Goal: Entertainment & Leisure: Consume media (video, audio)

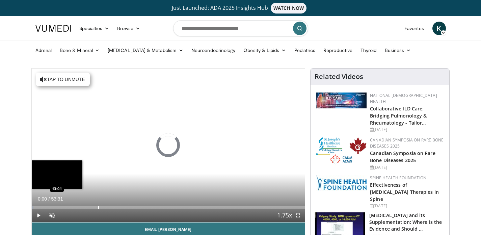
click at [98, 206] on div "Progress Bar" at bounding box center [98, 207] width 1 height 3
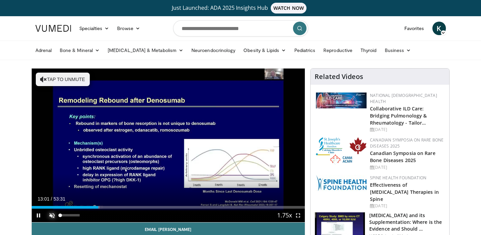
click at [52, 215] on span "Video Player" at bounding box center [52, 216] width 14 height 14
click at [298, 215] on span "Video Player" at bounding box center [298, 216] width 14 height 14
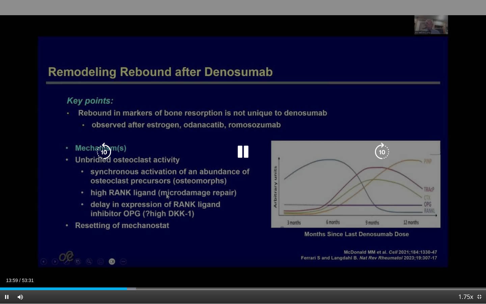
click at [242, 151] on icon "Video Player" at bounding box center [243, 151] width 19 height 19
click at [241, 151] on icon "Video Player" at bounding box center [243, 151] width 19 height 19
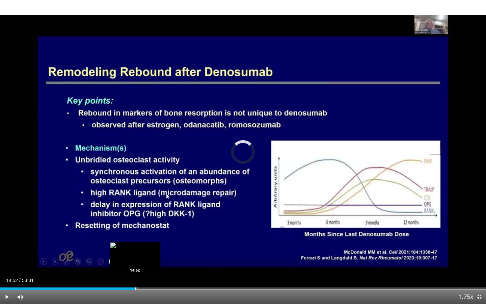
click at [135, 235] on div "Progress Bar" at bounding box center [135, 288] width 1 height 3
click at [150, 235] on div "Progress Bar" at bounding box center [150, 288] width 1 height 3
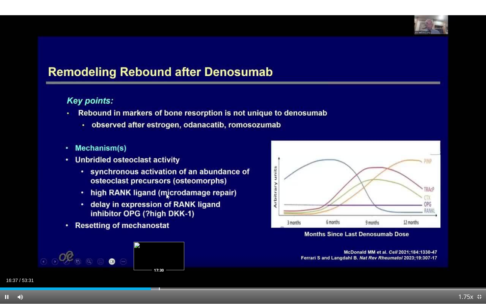
click at [159, 235] on video-js "**********" at bounding box center [243, 152] width 486 height 304
click at [160, 235] on div "Progress Bar" at bounding box center [160, 288] width 1 height 3
click at [170, 235] on div "Progress Bar" at bounding box center [170, 288] width 1 height 3
click at [177, 235] on div "Progress Bar" at bounding box center [177, 288] width 1 height 3
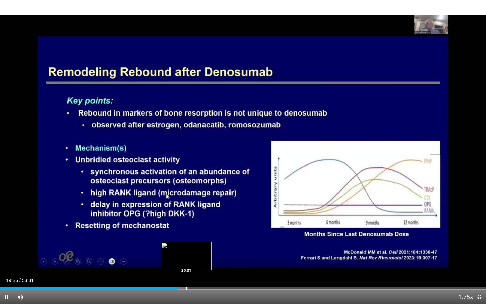
click at [186, 235] on div "Progress Bar" at bounding box center [186, 288] width 1 height 3
click at [194, 235] on div "Progress Bar" at bounding box center [194, 288] width 1 height 3
click at [203, 235] on video-js "**********" at bounding box center [243, 152] width 486 height 304
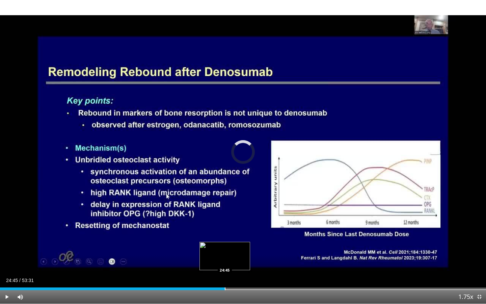
click at [225, 235] on div "Progress Bar" at bounding box center [225, 288] width 1 height 3
click at [235, 235] on div "Progress Bar" at bounding box center [235, 288] width 1 height 3
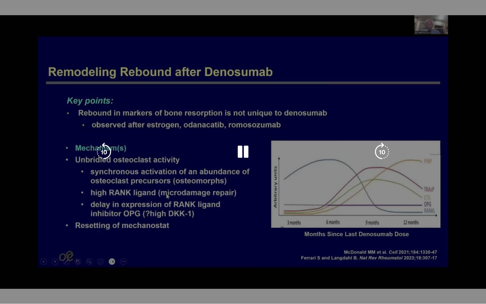
click at [249, 235] on div "10 seconds Tap to unmute" at bounding box center [243, 151] width 486 height 303
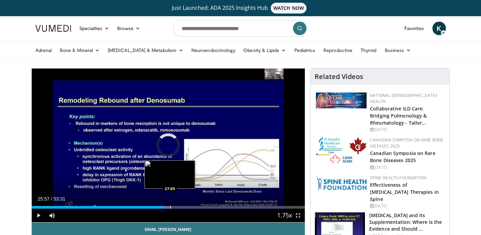
click at [170, 206] on div "Progress Bar" at bounding box center [170, 207] width 1 height 3
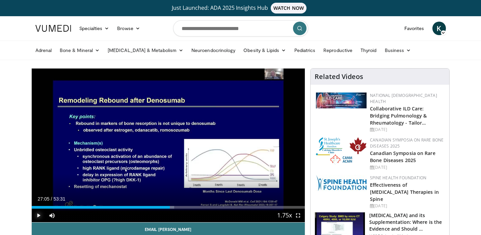
click at [38, 214] on span "Video Player" at bounding box center [39, 216] width 14 height 14
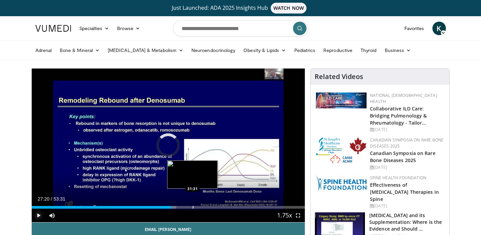
click at [192, 208] on div "Loaded : 52.93% 27:20 31:31" at bounding box center [168, 207] width 273 height 3
click at [200, 207] on div "Progress Bar" at bounding box center [200, 207] width 1 height 3
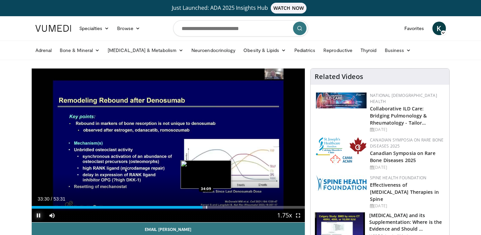
click at [206, 207] on div "Progress Bar" at bounding box center [206, 207] width 1 height 3
click at [217, 207] on div "Progress Bar" at bounding box center [217, 207] width 1 height 3
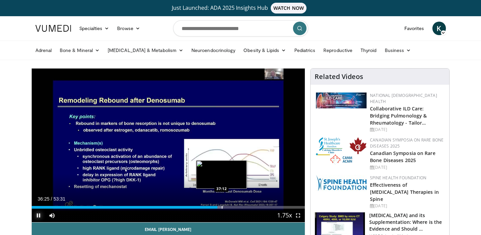
click at [222, 207] on div "Progress Bar" at bounding box center [222, 207] width 1 height 3
click at [225, 208] on div "Progress Bar" at bounding box center [225, 207] width 1 height 3
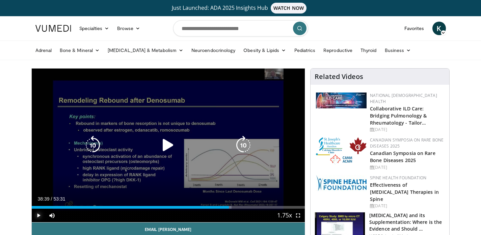
click at [0, 0] on div "Progress Bar" at bounding box center [0, 0] width 0 height 0
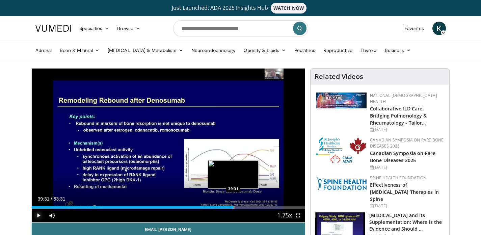
click at [234, 208] on div "Progress Bar" at bounding box center [234, 207] width 1 height 3
click at [239, 207] on div "Progress Bar" at bounding box center [239, 207] width 1 height 3
click at [236, 208] on div "Progress Bar" at bounding box center [236, 207] width 1 height 3
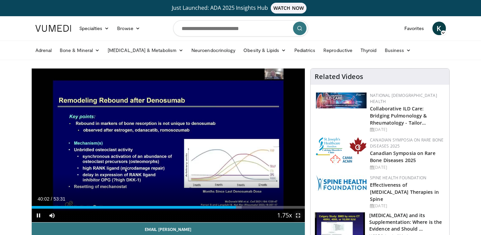
click at [298, 216] on span "Video Player" at bounding box center [298, 216] width 14 height 14
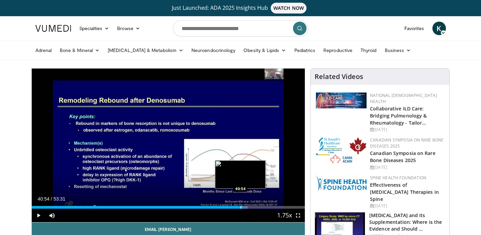
click at [241, 208] on div "Progress Bar" at bounding box center [241, 207] width 1 height 3
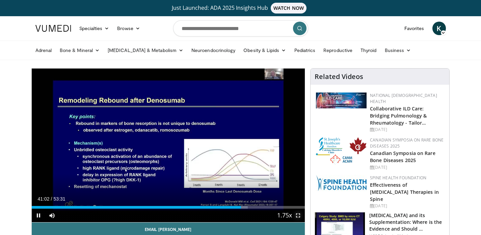
click at [298, 215] on span "Video Player" at bounding box center [298, 216] width 14 height 14
click at [298, 216] on span "Video Player" at bounding box center [298, 216] width 14 height 14
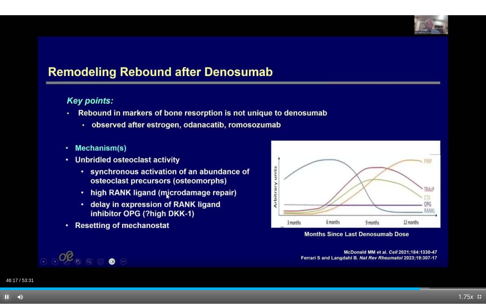
click at [6, 235] on span "Video Player" at bounding box center [7, 297] width 14 height 14
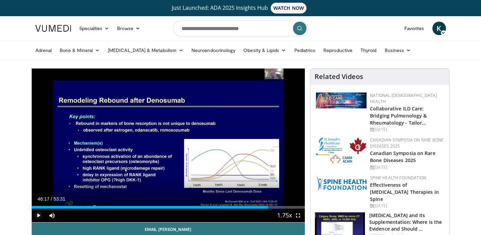
click at [37, 215] on span "Video Player" at bounding box center [39, 216] width 14 height 14
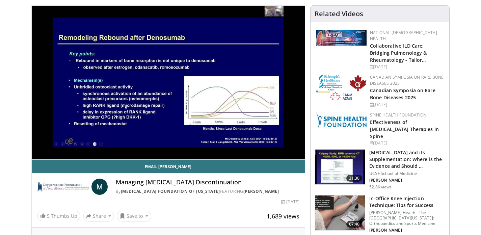
scroll to position [63, 0]
